Goal: Task Accomplishment & Management: Manage account settings

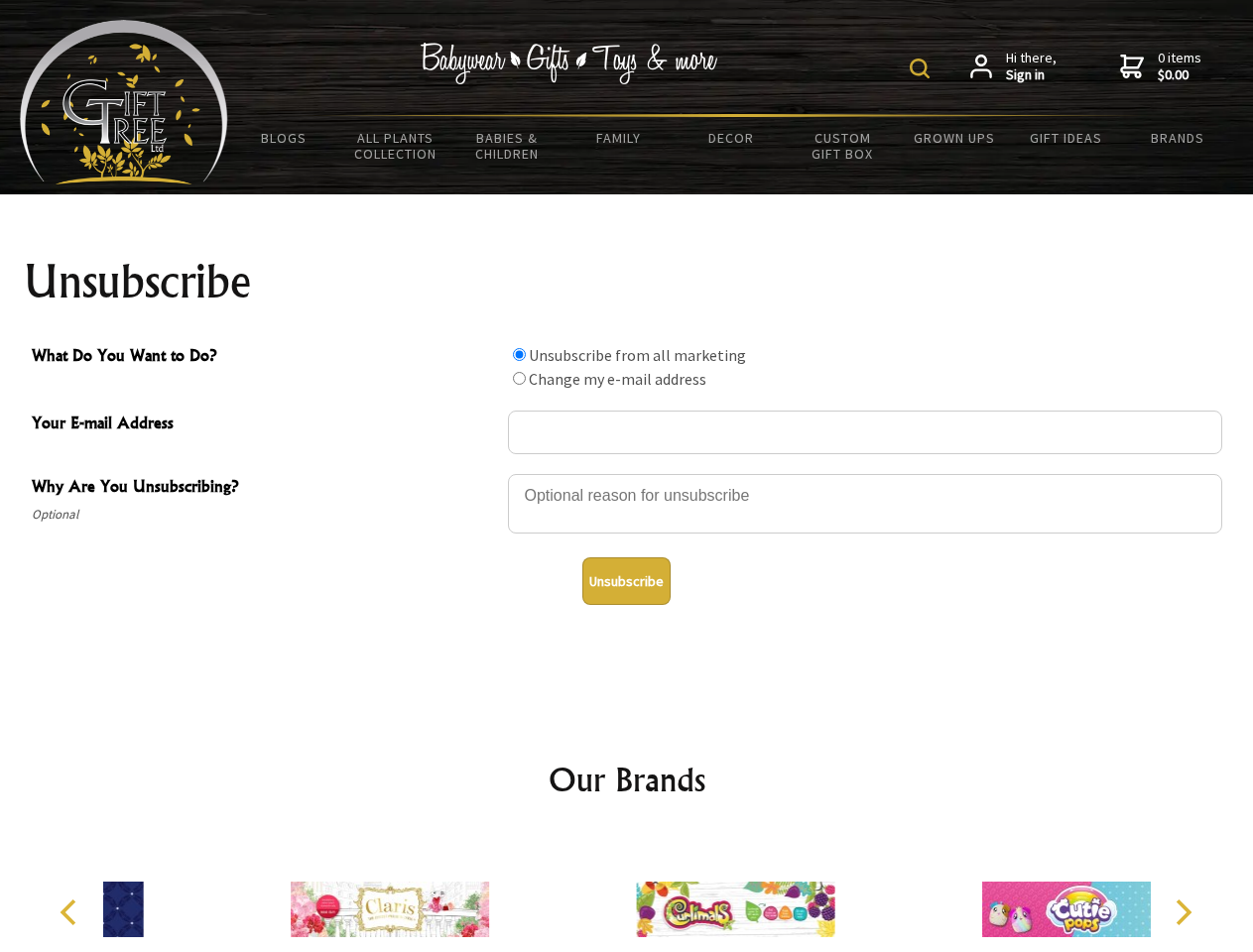
click at [923, 69] on img at bounding box center [920, 69] width 20 height 20
click at [627, 473] on div at bounding box center [865, 507] width 714 height 70
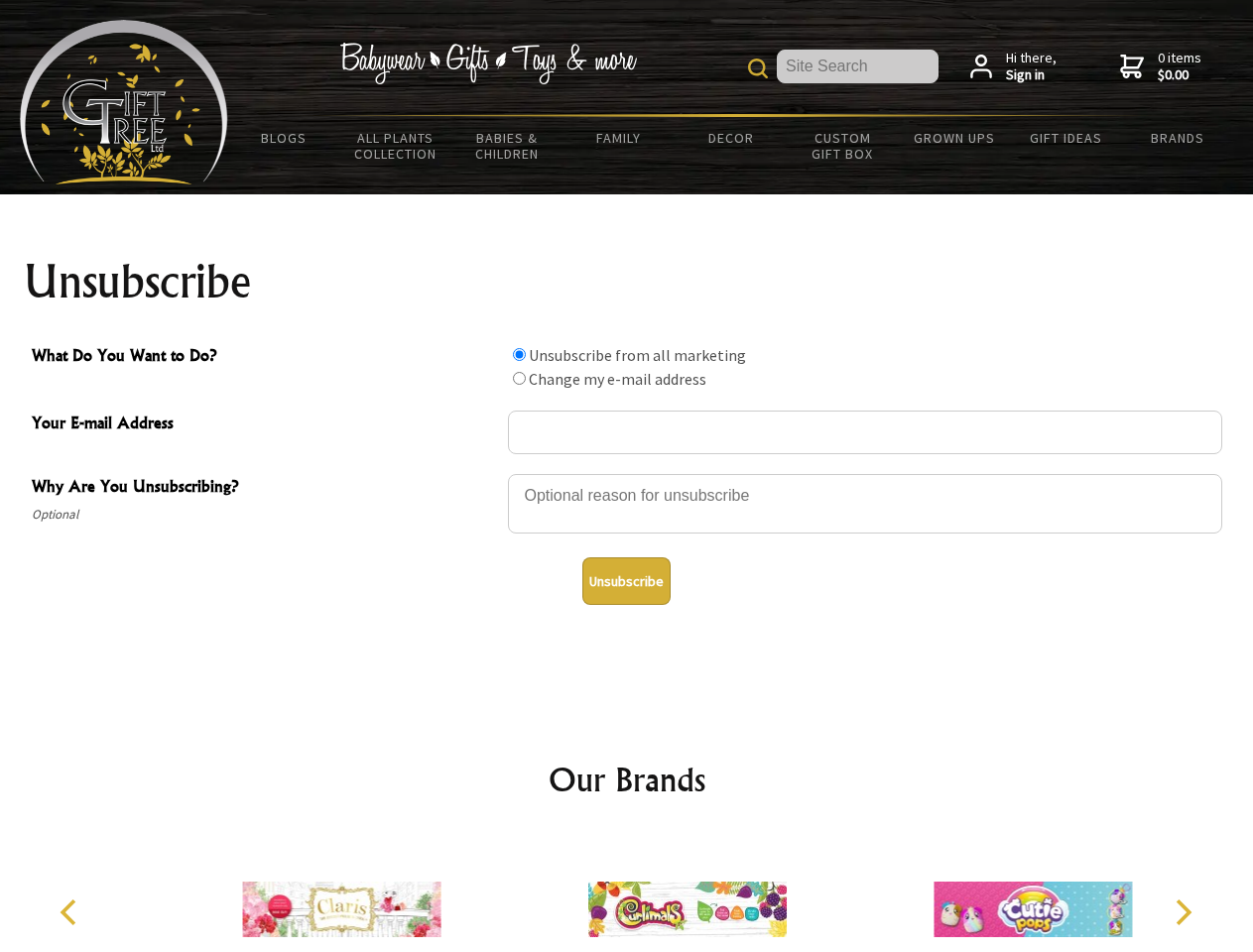
click at [519, 354] on input "What Do You Want to Do?" at bounding box center [519, 354] width 13 height 13
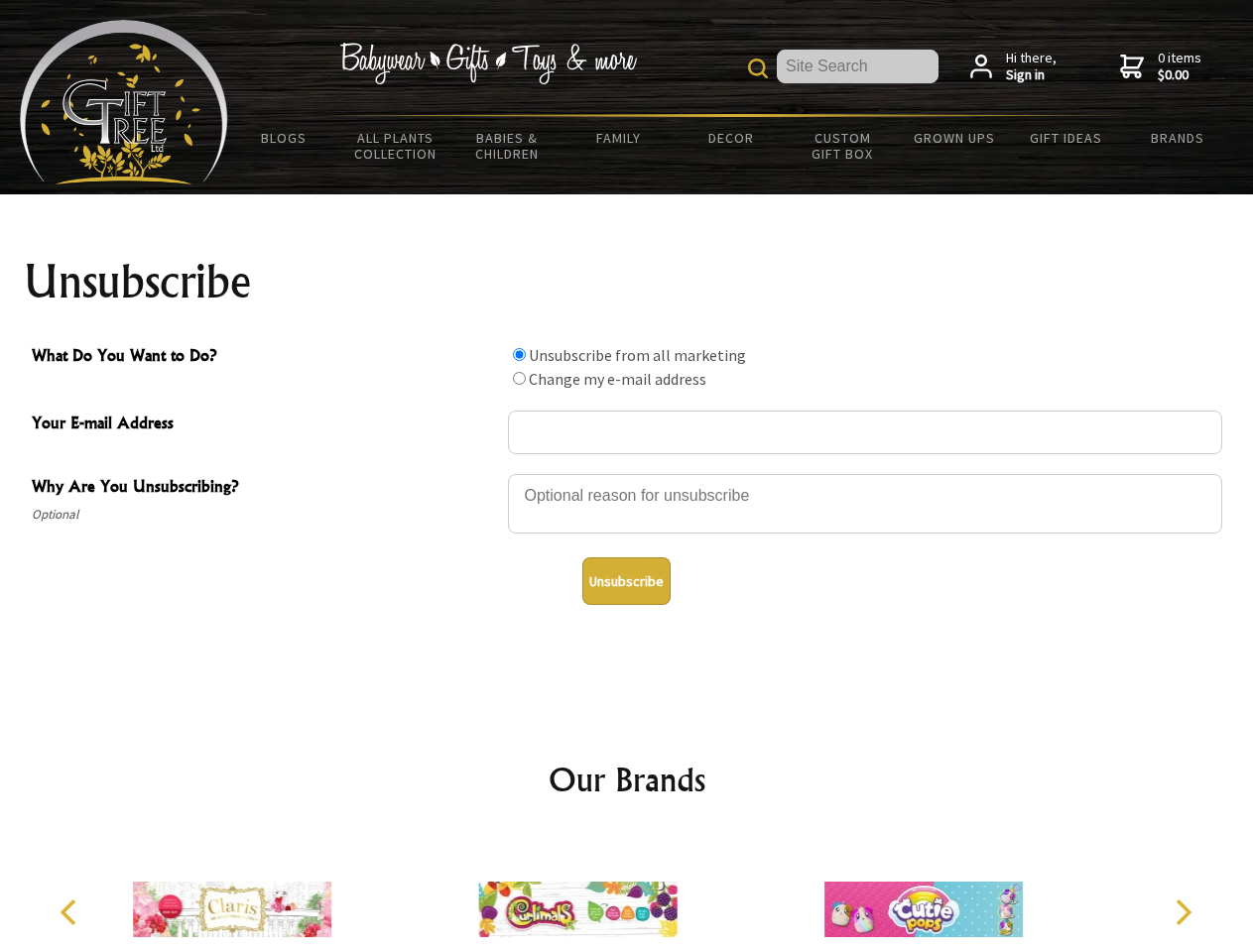
click at [519, 378] on input "What Do You Want to Do?" at bounding box center [519, 378] width 13 height 13
radio input "true"
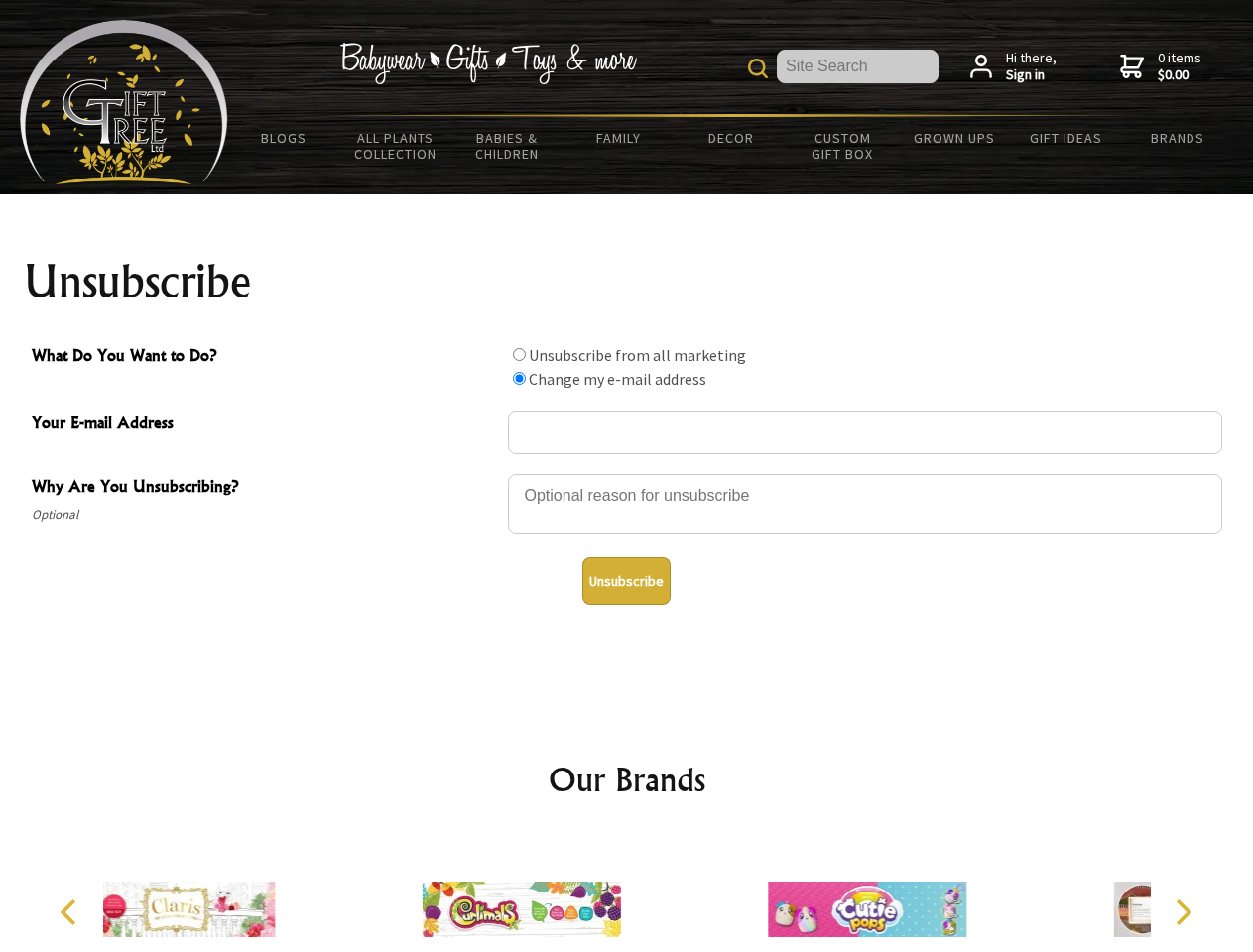
click at [626, 581] on button "Unsubscribe" at bounding box center [626, 581] width 88 height 48
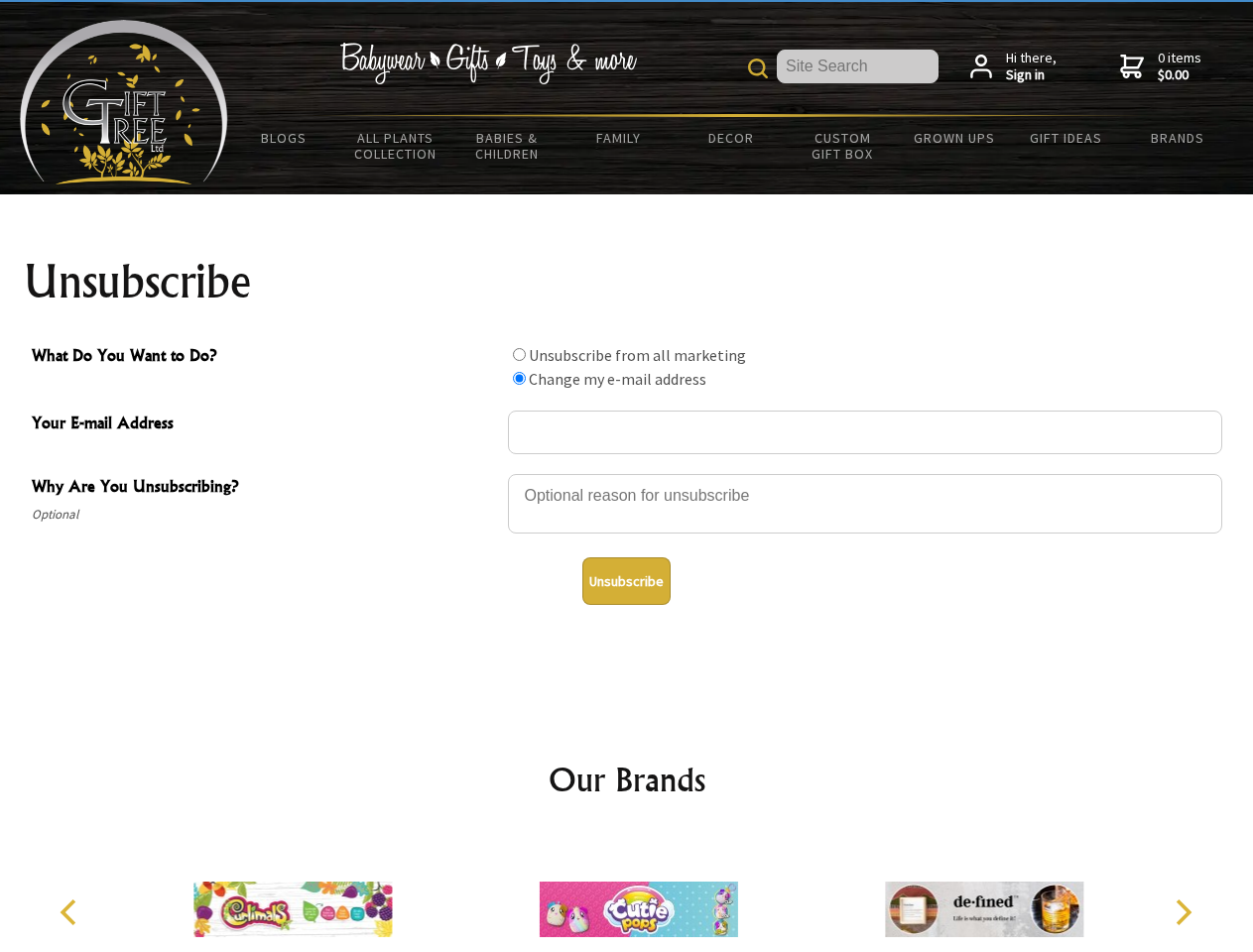
click at [627, 893] on img at bounding box center [639, 909] width 199 height 149
click at [72, 912] on icon "Previous" at bounding box center [71, 912] width 26 height 26
click at [1182, 912] on icon "Next" at bounding box center [1182, 912] width 26 height 26
